Goal: Information Seeking & Learning: Learn about a topic

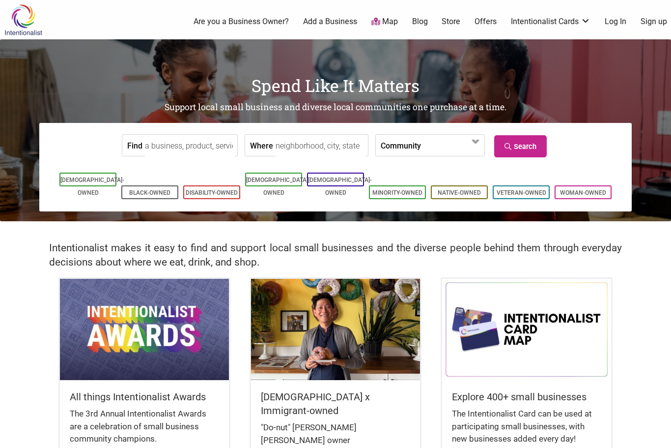
click at [317, 151] on input "Where" at bounding box center [321, 146] width 90 height 22
type input "Seattle, WA, USA"
click at [517, 149] on link "Search" at bounding box center [520, 146] width 53 height 22
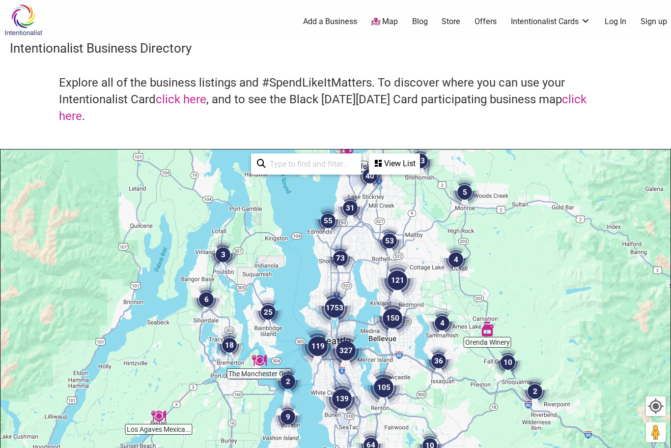
click at [182, 97] on link "click here" at bounding box center [181, 99] width 51 height 14
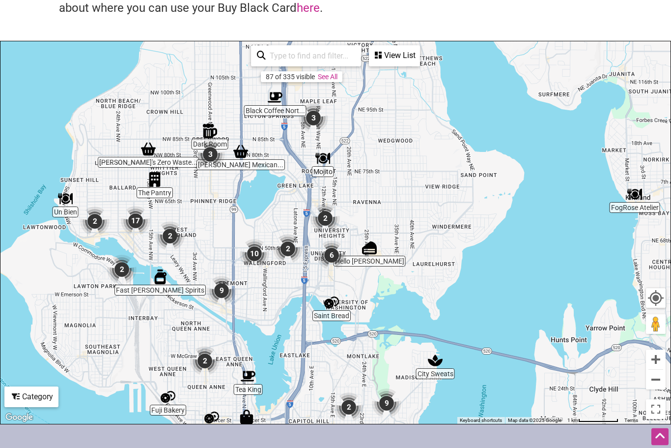
scroll to position [108, 0]
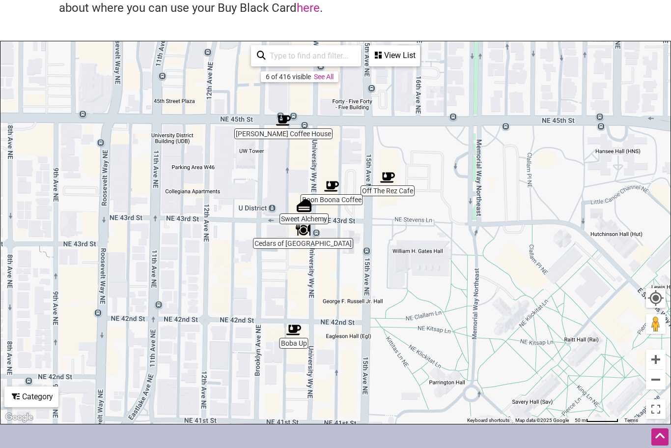
click at [388, 187] on img "Off The Rez Cafe" at bounding box center [387, 177] width 23 height 23
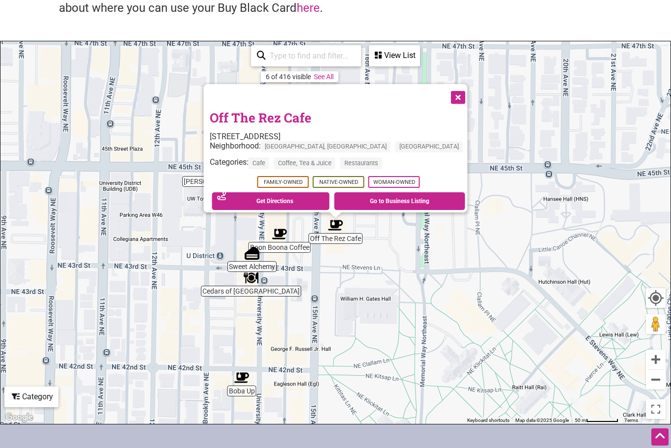
click at [396, 203] on link "Go to Business Listing" at bounding box center [399, 201] width 131 height 18
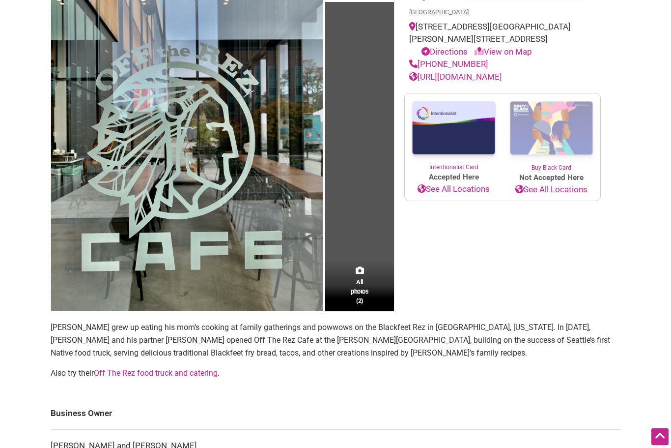
scroll to position [169, 0]
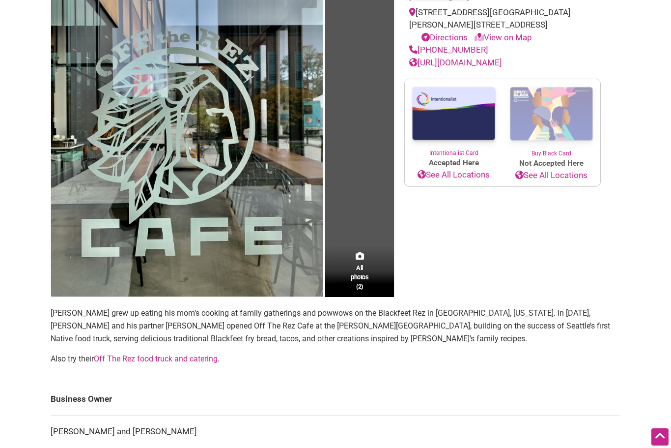
click at [585, 291] on div "Family-Owned Native-Owned Woman-Owned Categories: Cafe Coffee, Tea & Juice Rest…" at bounding box center [503, 116] width 216 height 364
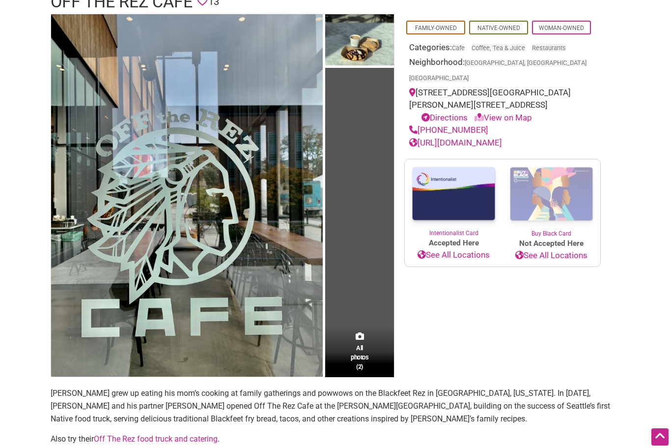
scroll to position [0, 0]
